Goal: Entertainment & Leisure: Browse casually

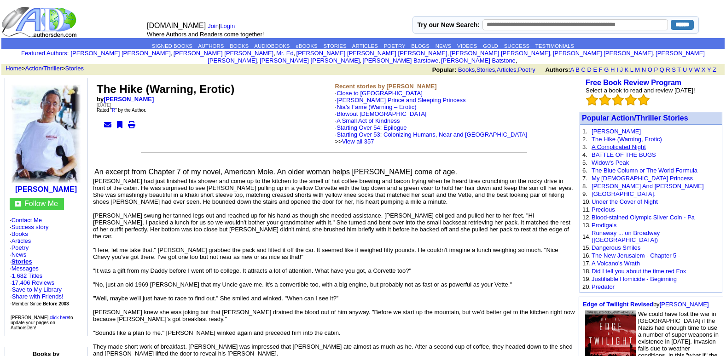
click at [604, 144] on link "A Complicated Night" at bounding box center [618, 147] width 54 height 7
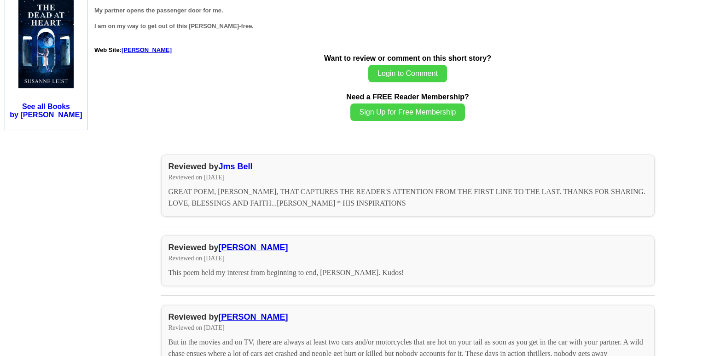
scroll to position [1097, 0]
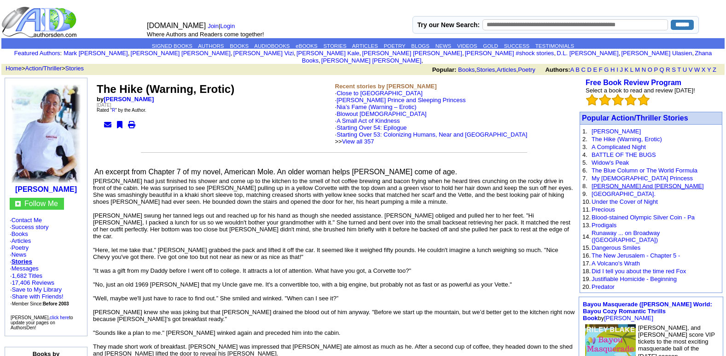
click at [600, 183] on link "[PERSON_NAME] And [PERSON_NAME]" at bounding box center [647, 186] width 112 height 7
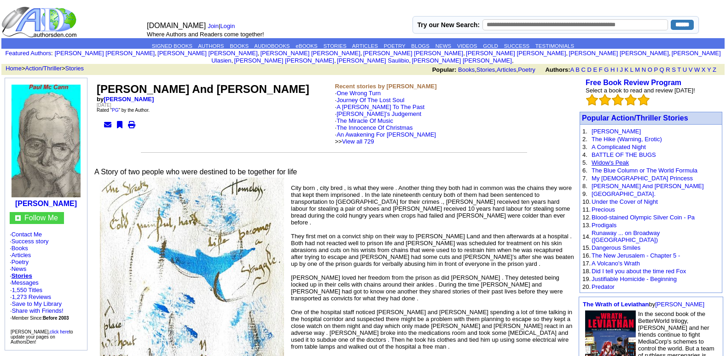
click at [601, 159] on link "Widow's Peak" at bounding box center [609, 162] width 37 height 7
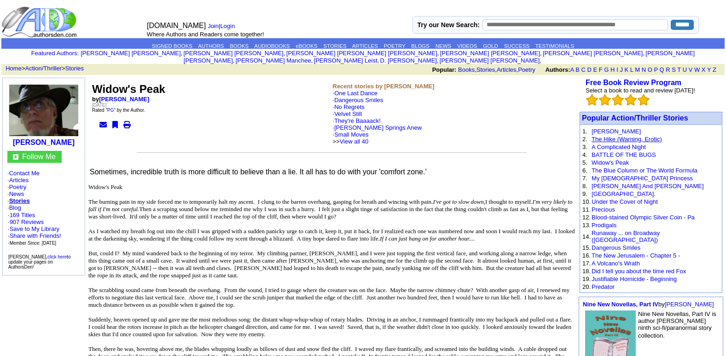
click at [611, 136] on link "The Hike (Warning, Erotic)" at bounding box center [626, 139] width 70 height 7
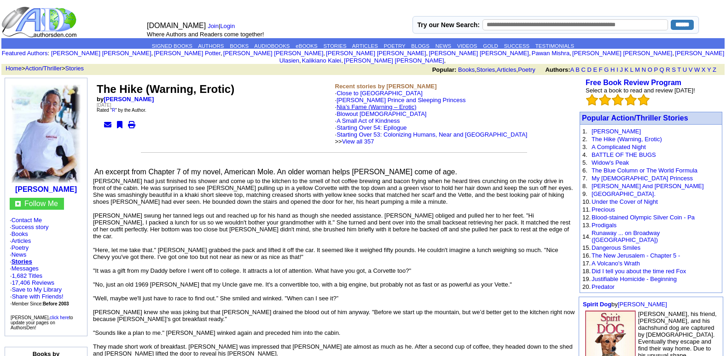
click at [354, 104] on link "Nia’s Fame (Warning – Erotic)" at bounding box center [376, 107] width 80 height 7
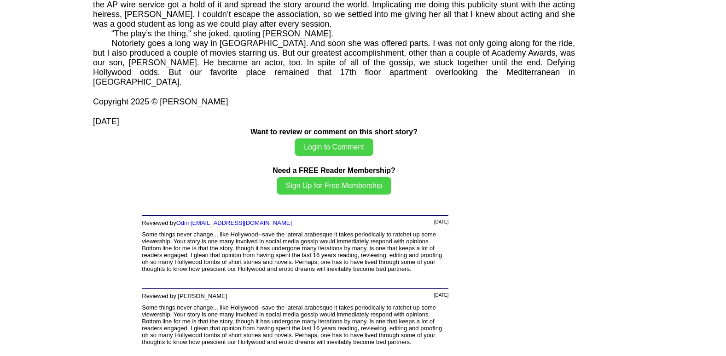
scroll to position [2039, 0]
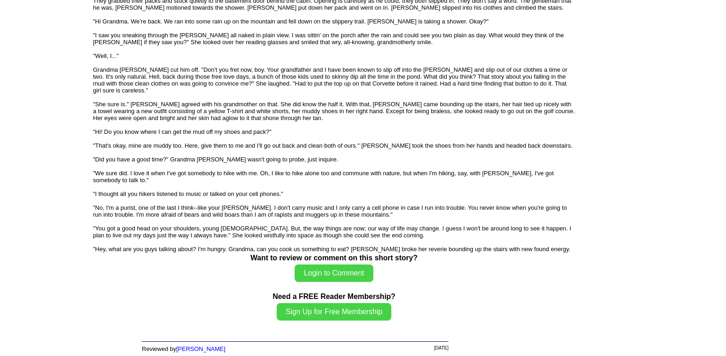
scroll to position [1606, 0]
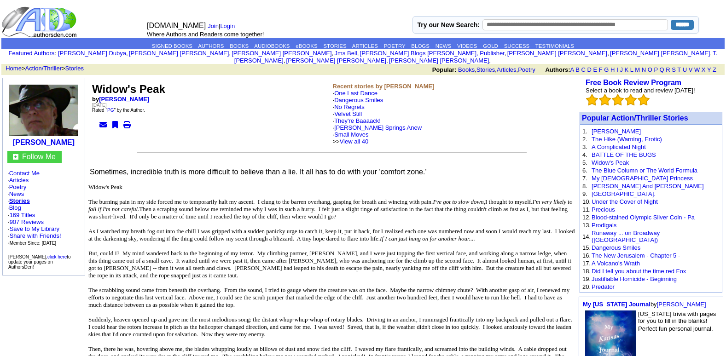
click at [113, 13] on td at bounding box center [72, 22] width 142 height 32
